Goal: Task Accomplishment & Management: Manage account settings

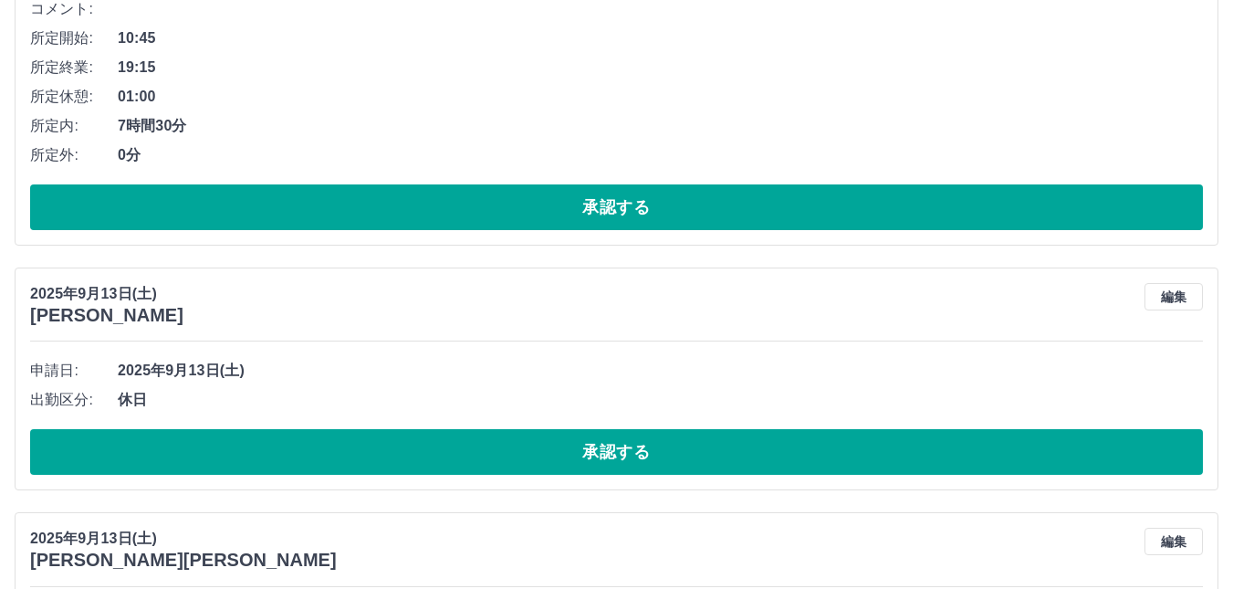
scroll to position [456, 0]
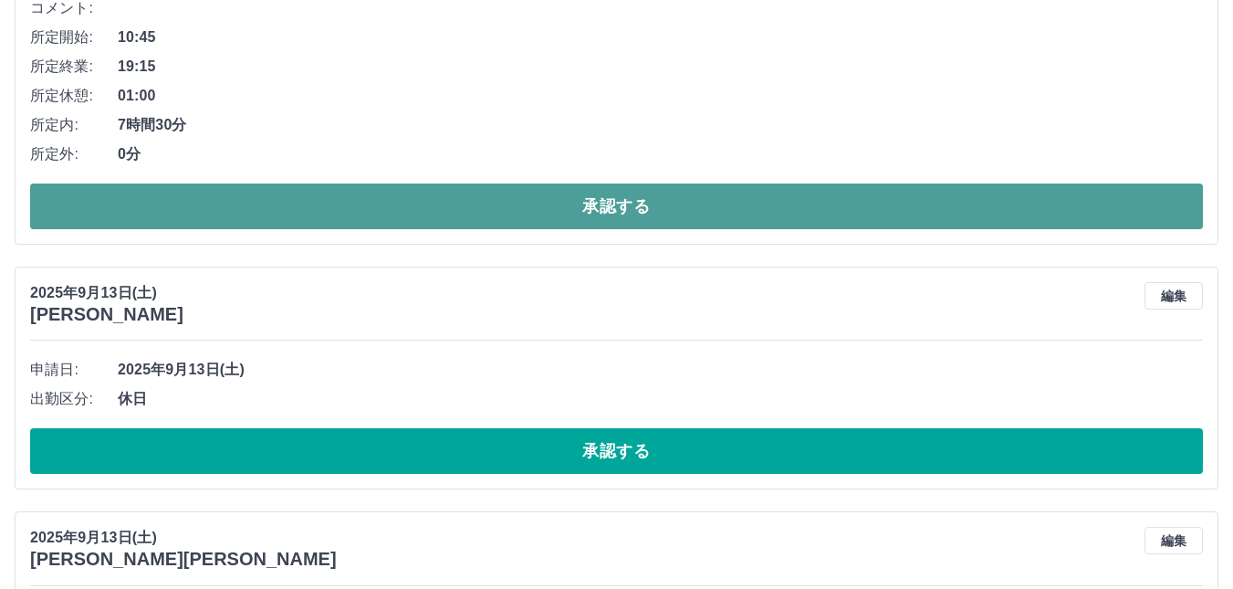
click at [624, 207] on button "承認する" at bounding box center [616, 207] width 1173 height 46
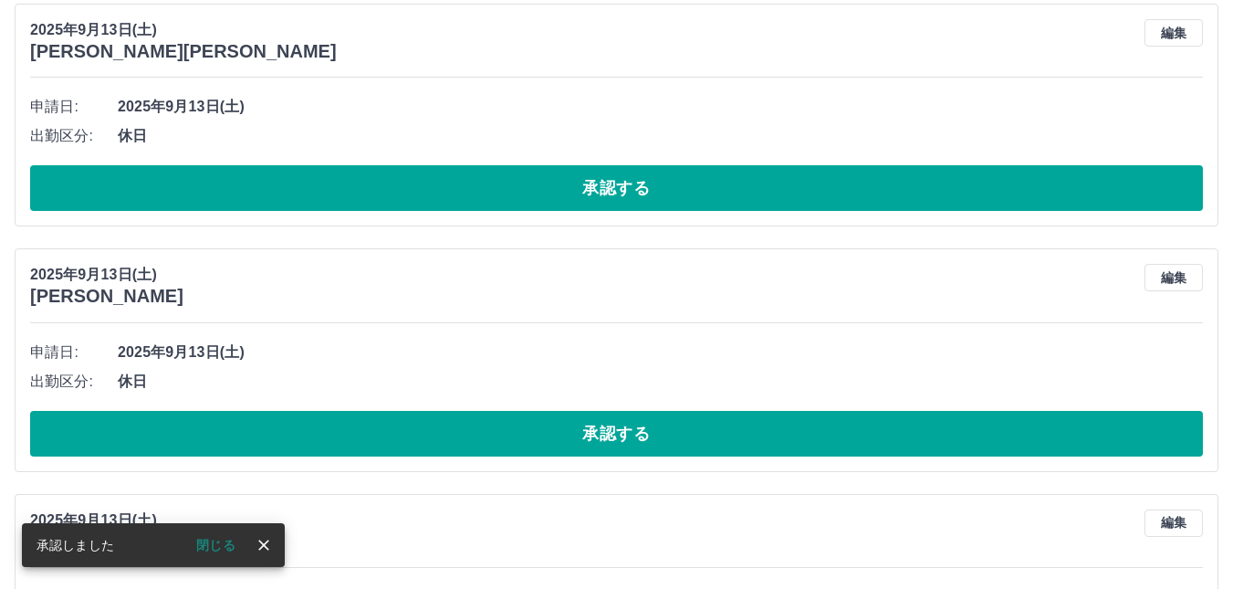
scroll to position [0, 0]
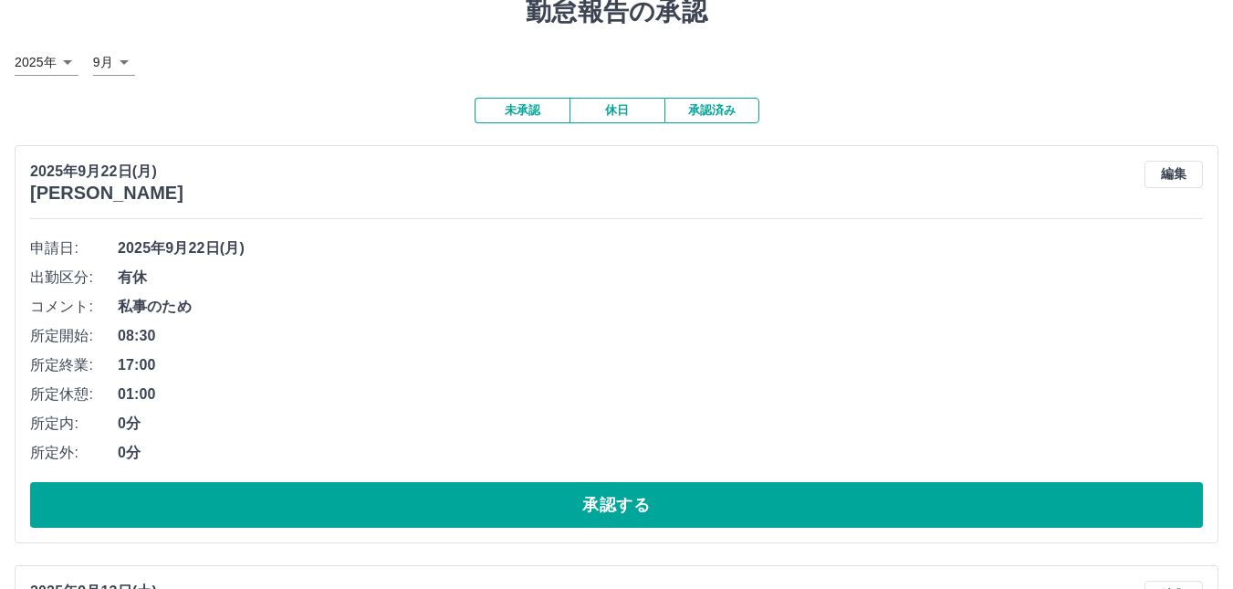
scroll to position [91, 0]
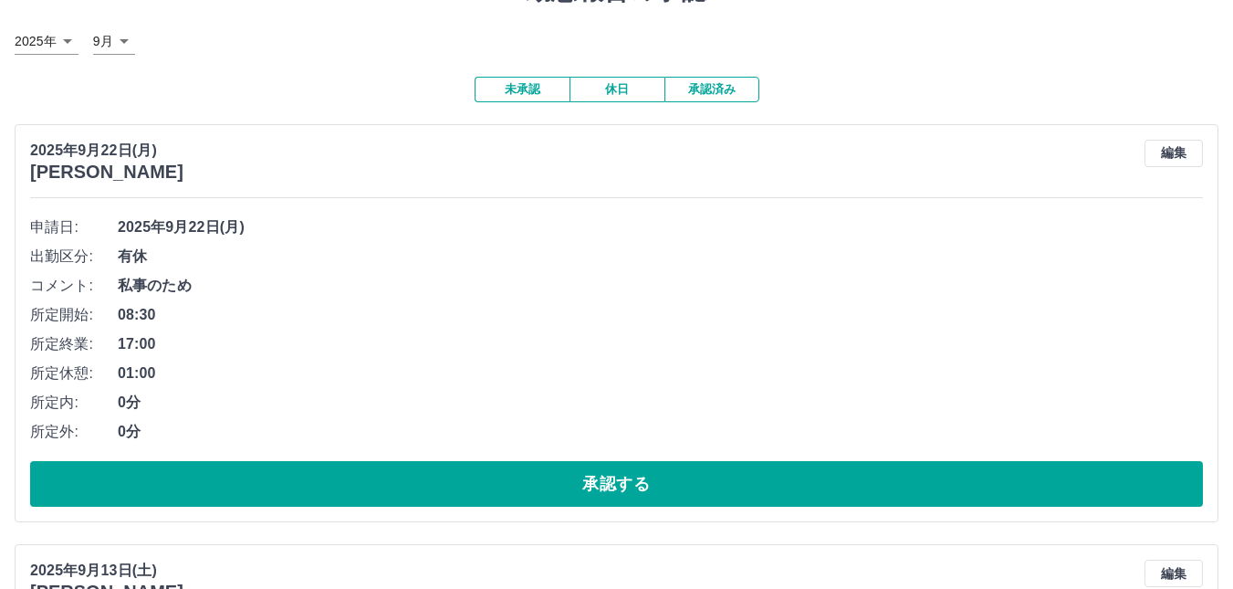
drag, startPoint x: 617, startPoint y: 347, endPoint x: 617, endPoint y: 337, distance: 10.0
click at [617, 339] on span "17:00" at bounding box center [661, 344] width 1086 height 22
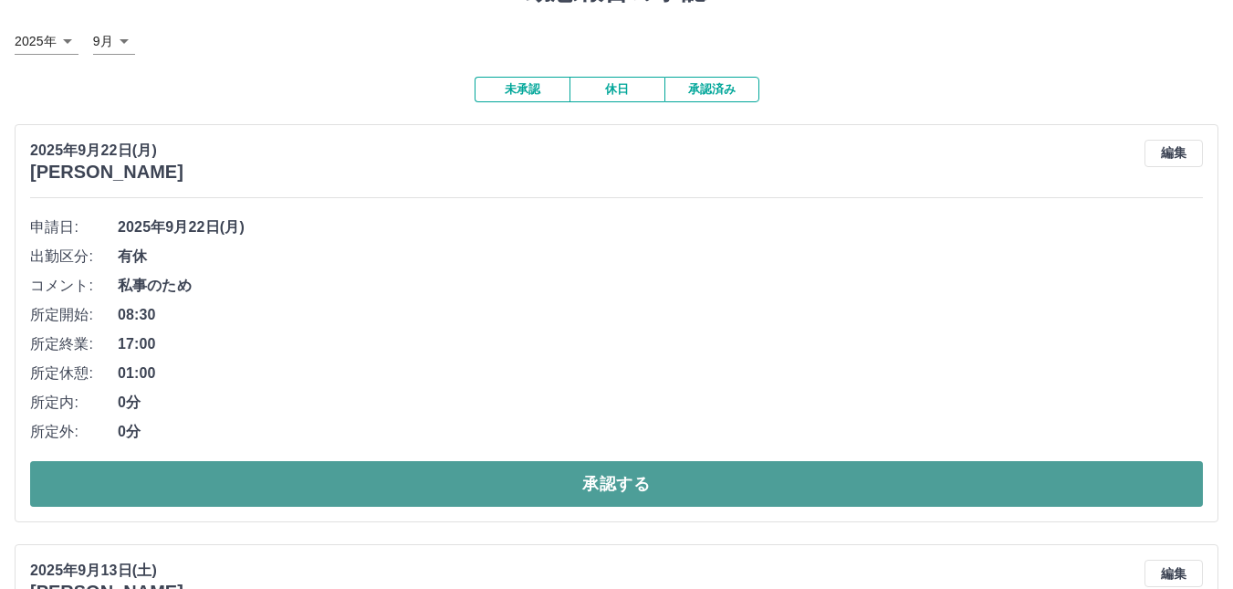
click at [614, 482] on button "承認する" at bounding box center [616, 484] width 1173 height 46
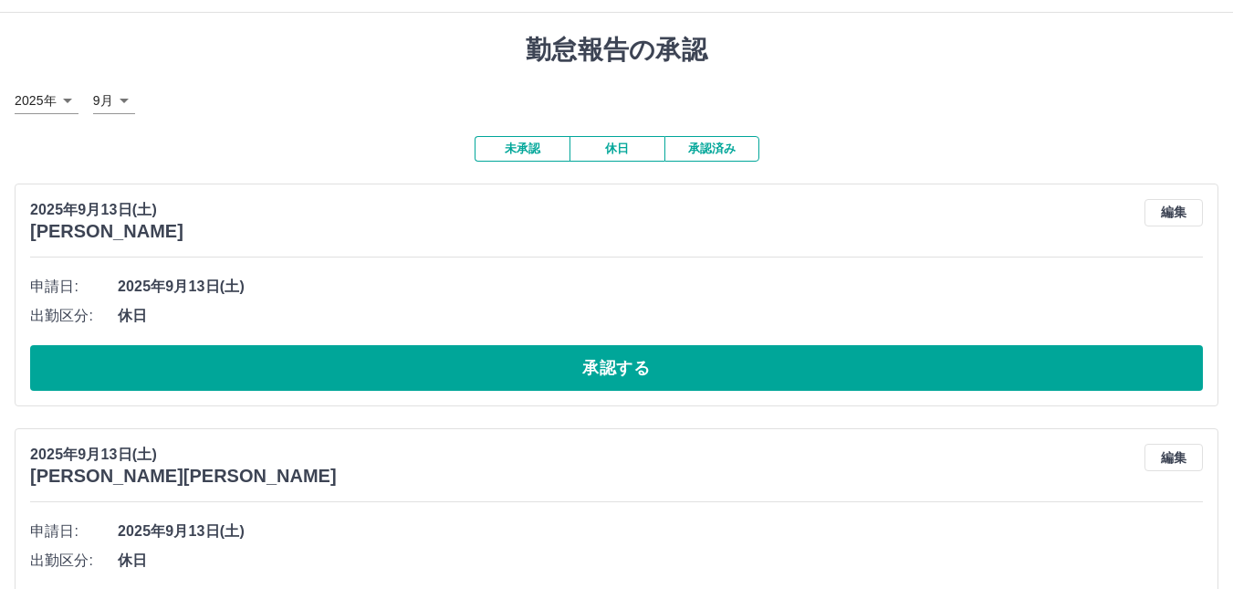
scroll to position [0, 0]
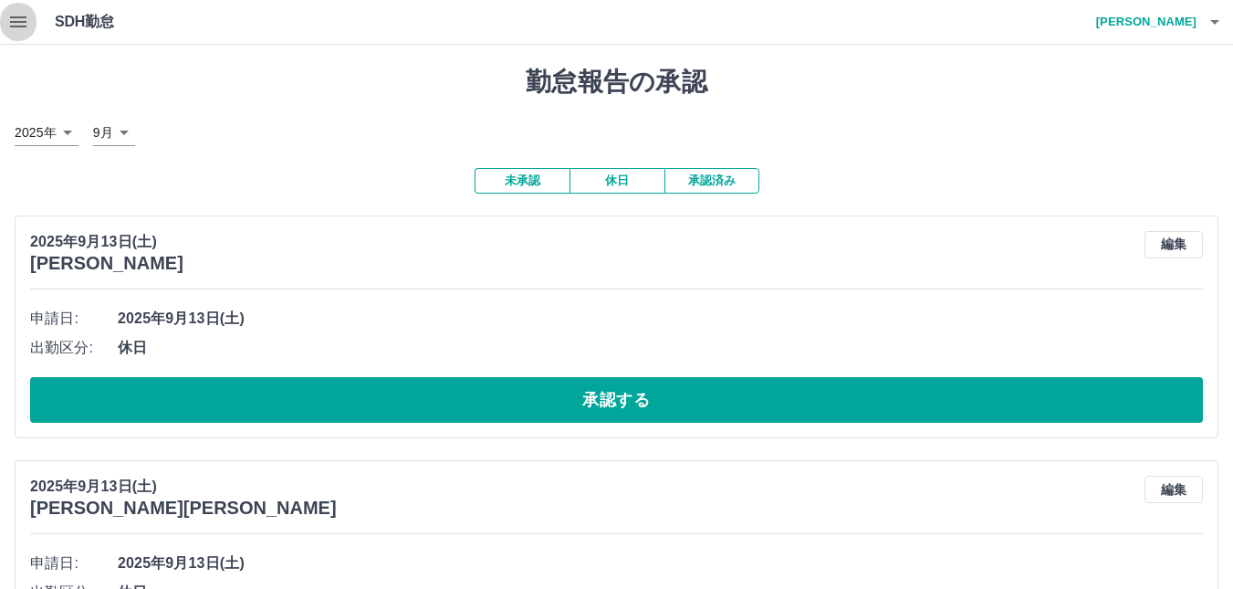
click at [7, 30] on icon "button" at bounding box center [18, 22] width 22 height 22
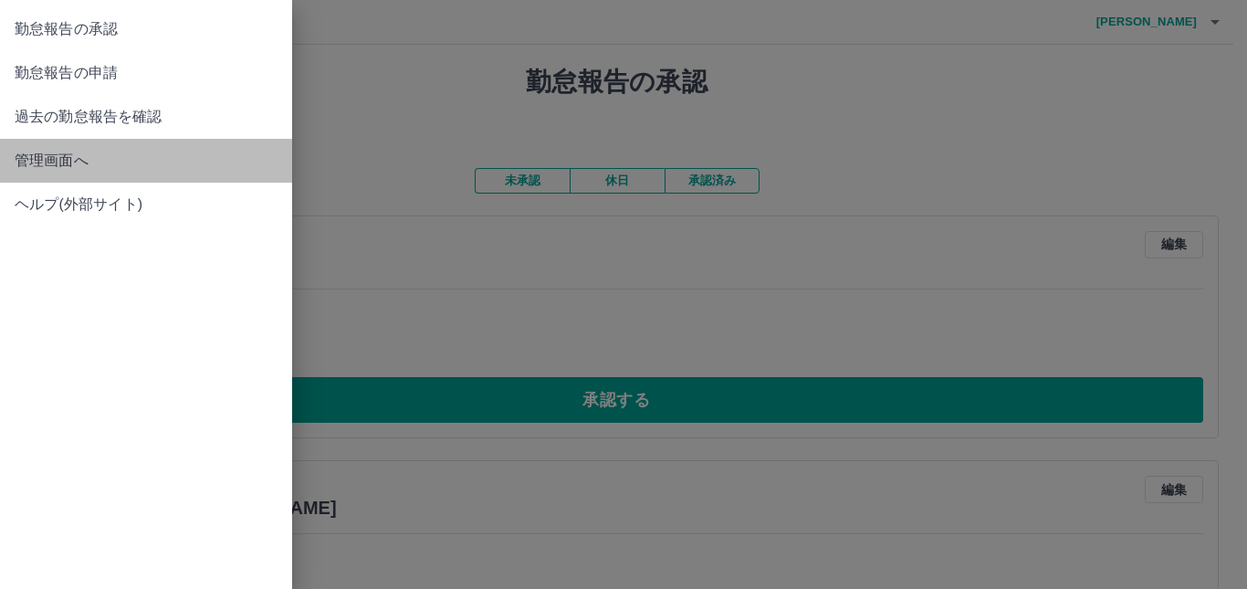
click at [69, 163] on span "管理画面へ" at bounding box center [146, 161] width 263 height 22
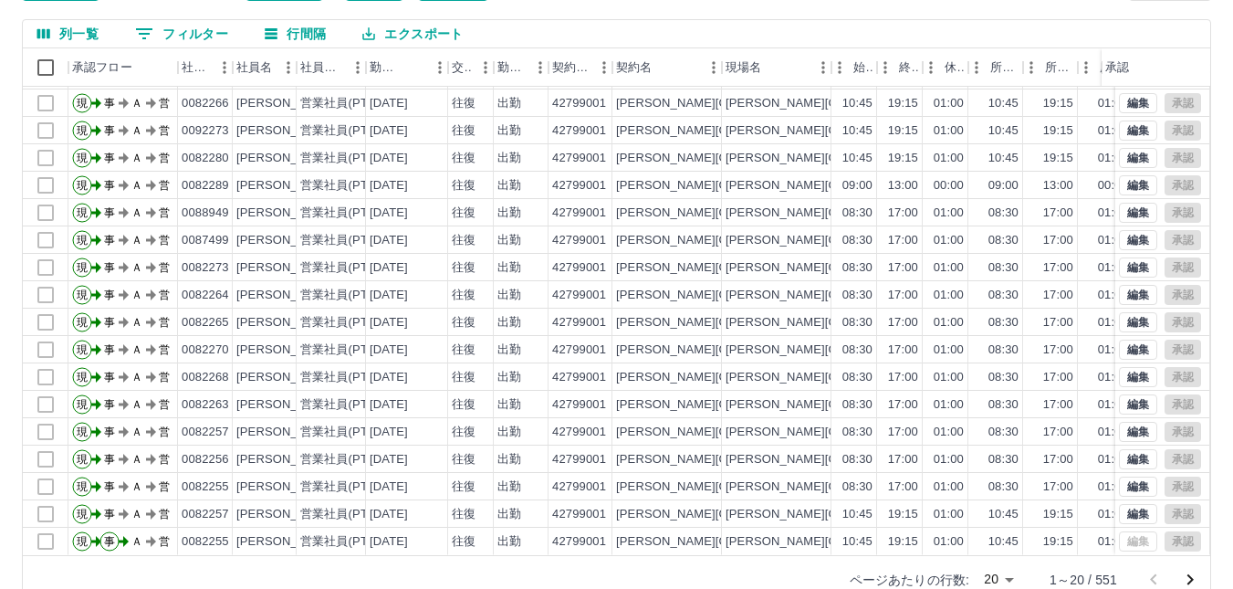
scroll to position [183, 0]
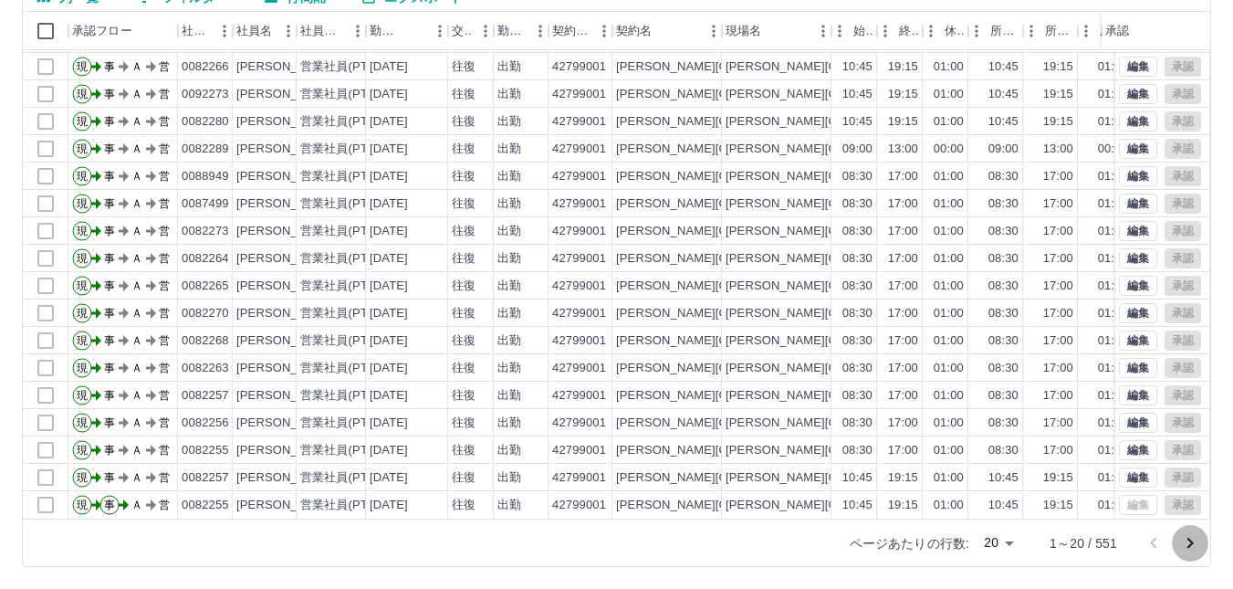
click at [1184, 541] on icon "次のページへ" at bounding box center [1191, 543] width 22 height 22
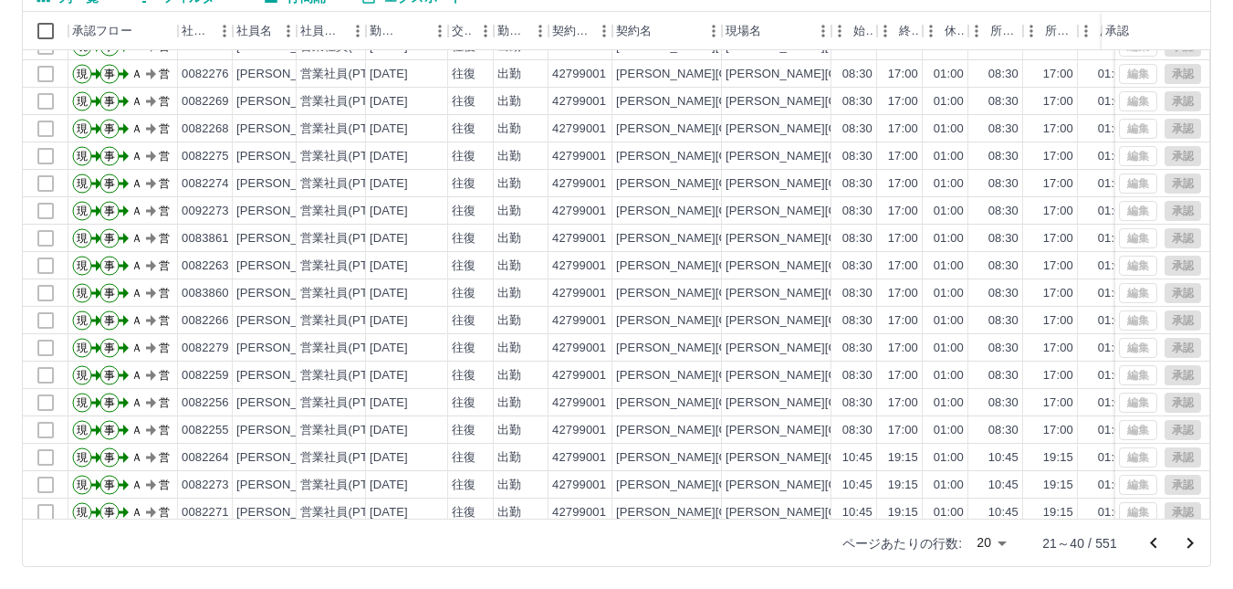
scroll to position [93, 0]
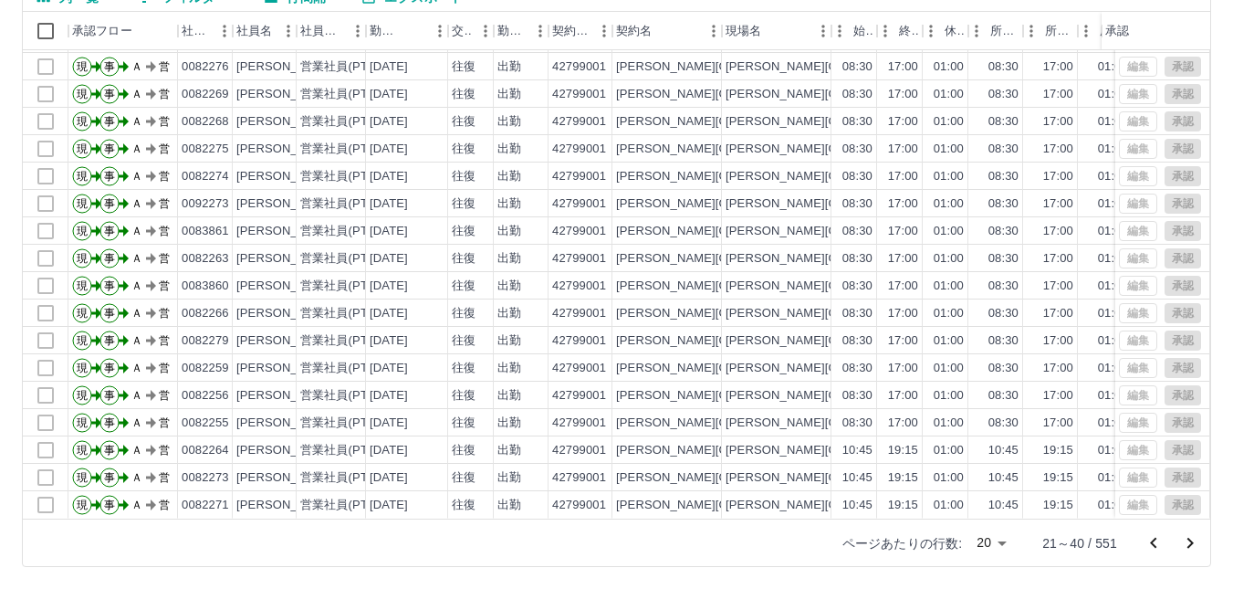
click at [1189, 546] on icon "次のページへ" at bounding box center [1191, 543] width 6 height 11
click at [1192, 539] on icon "次のページへ" at bounding box center [1191, 543] width 22 height 22
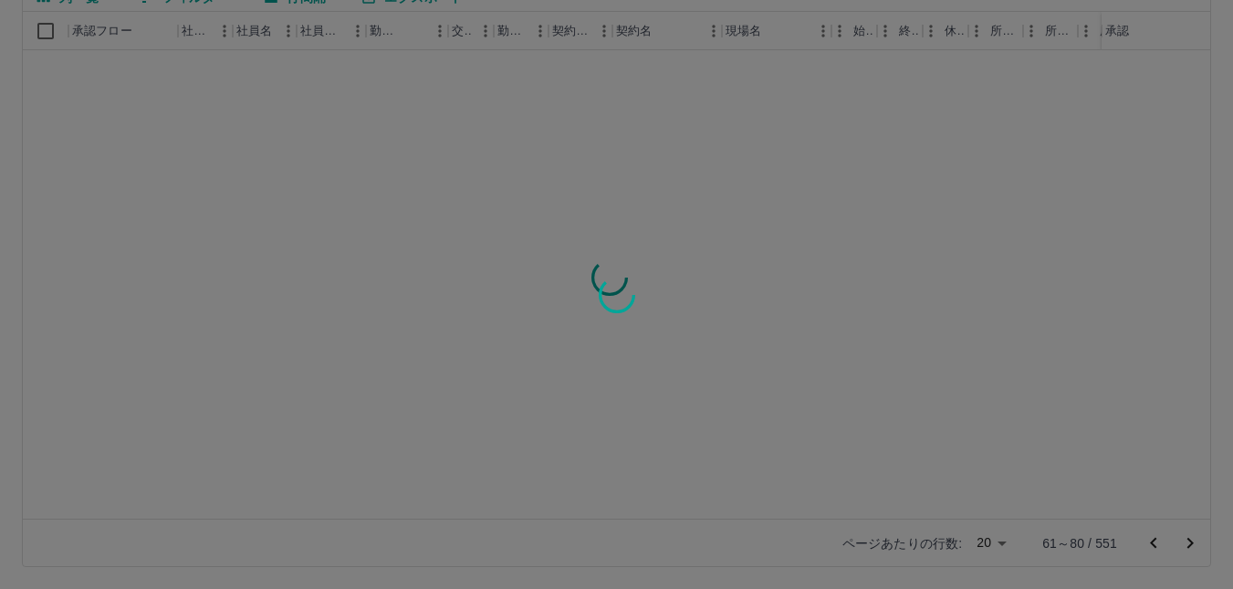
scroll to position [0, 0]
